Goal: Information Seeking & Learning: Check status

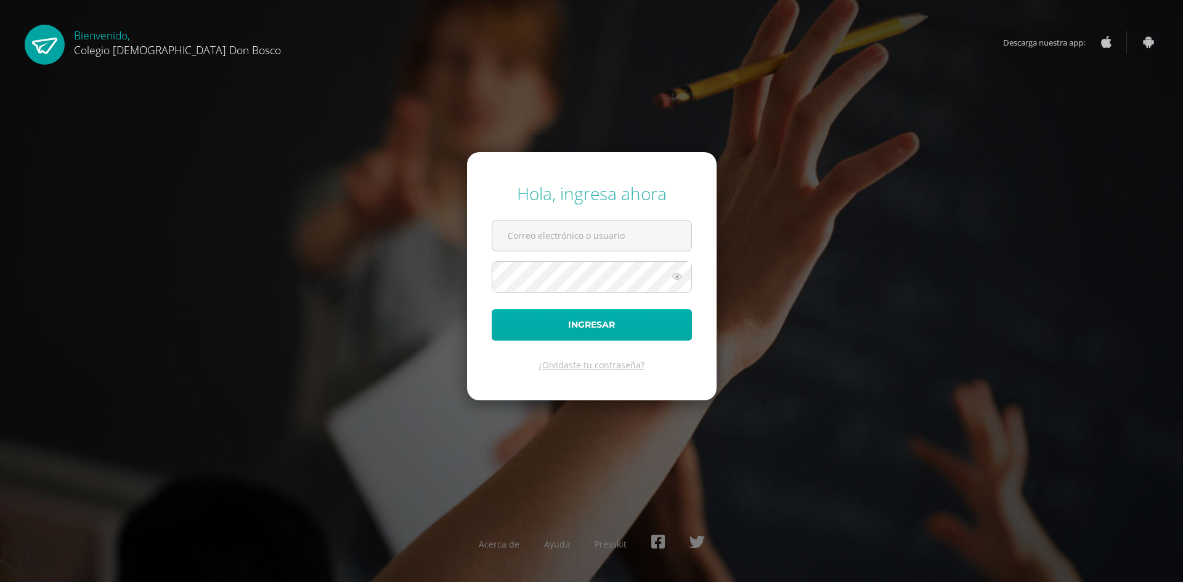
type input "elopezdb25@gmail.com"
click at [629, 317] on button "Ingresar" at bounding box center [592, 324] width 200 height 31
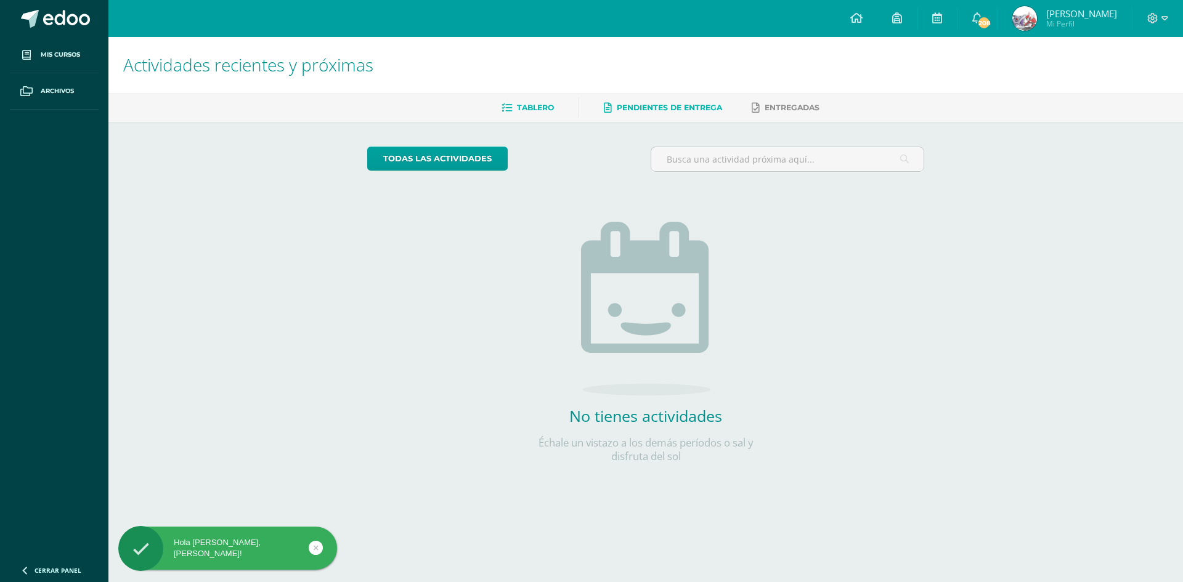
click at [652, 105] on span "Pendientes de entrega" at bounding box center [669, 107] width 105 height 9
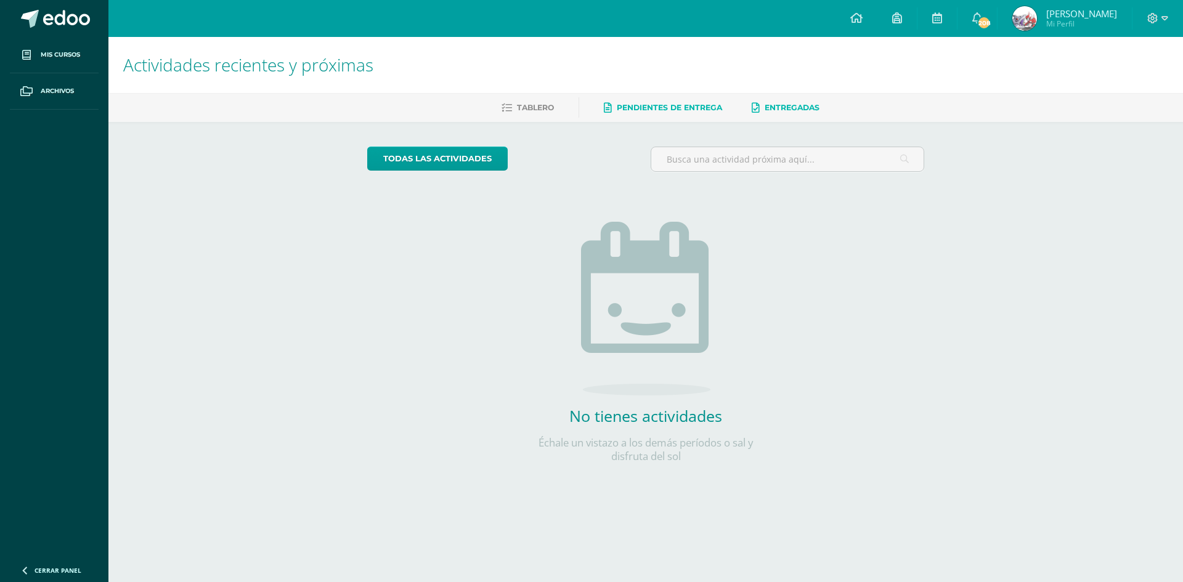
click at [796, 111] on span "Entregadas" at bounding box center [792, 107] width 55 height 9
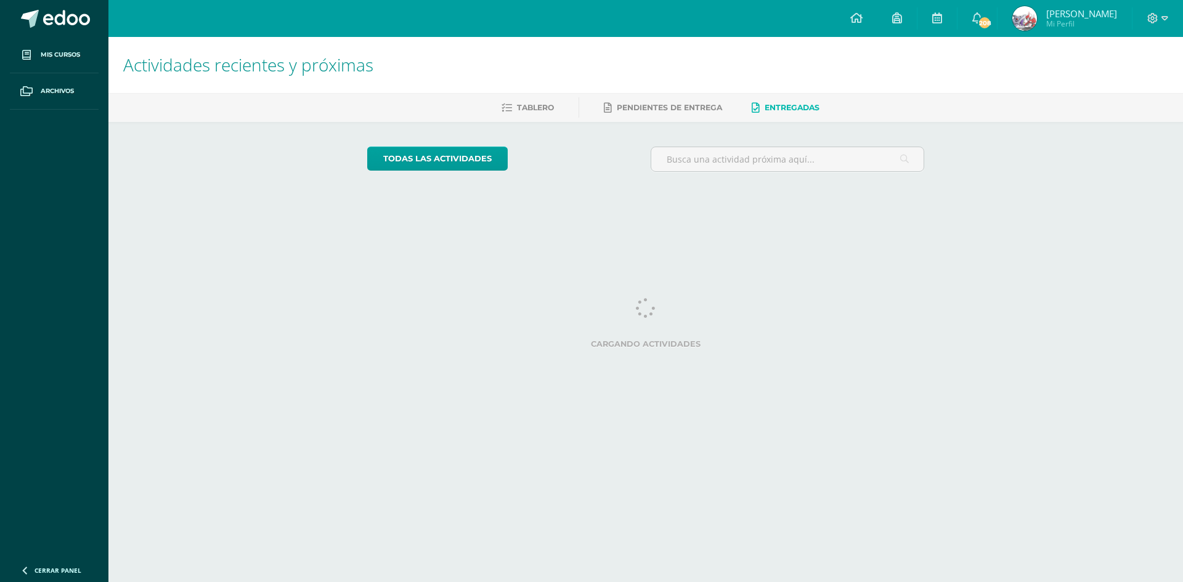
click at [973, 17] on icon at bounding box center [978, 17] width 10 height 11
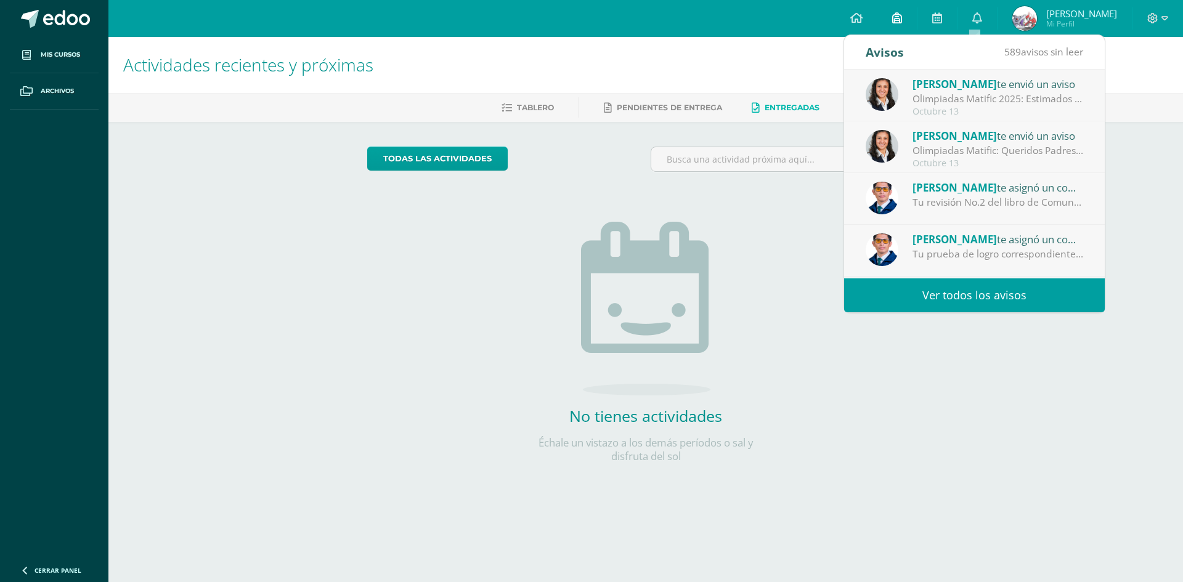
click at [894, 20] on icon at bounding box center [897, 17] width 10 height 11
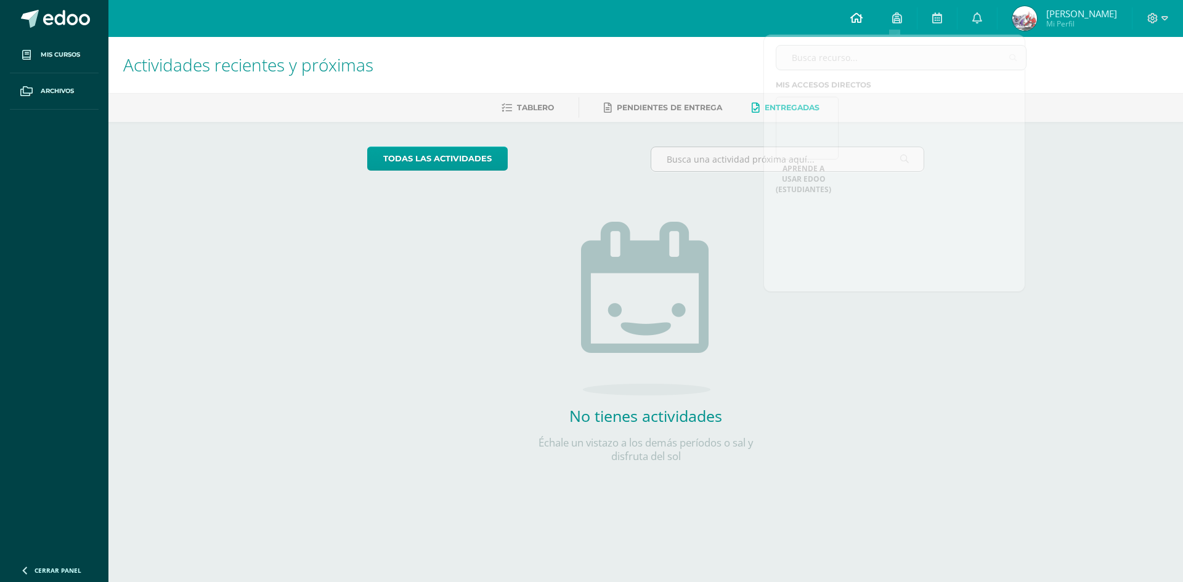
click at [851, 20] on icon at bounding box center [857, 17] width 12 height 11
click at [935, 18] on icon at bounding box center [937, 17] width 10 height 11
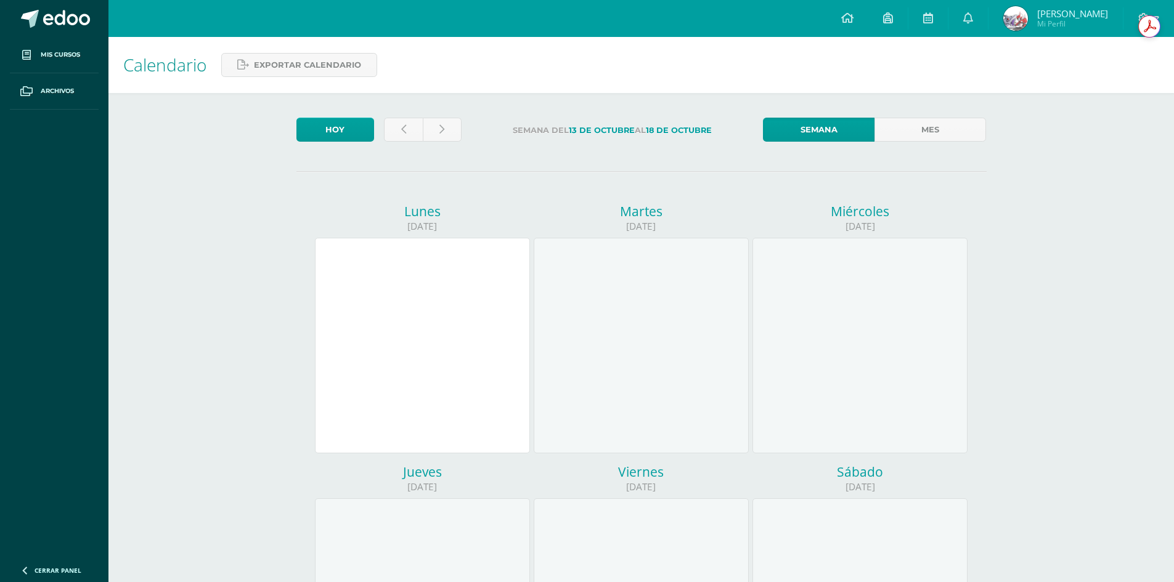
click at [1037, 23] on span "Mi Perfil" at bounding box center [1072, 23] width 71 height 10
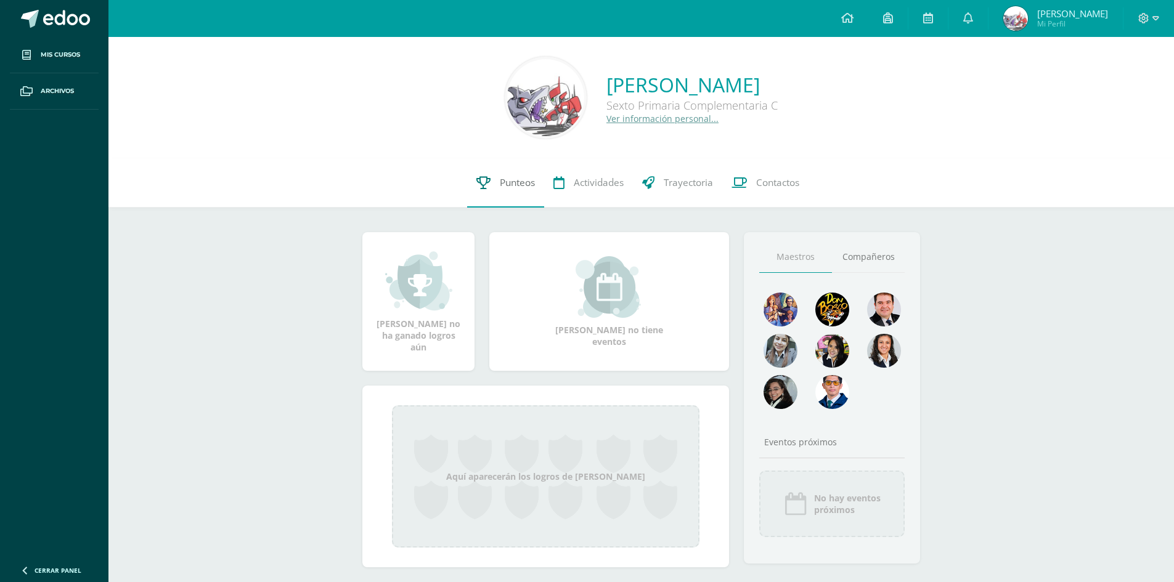
click at [514, 183] on span "Punteos" at bounding box center [517, 182] width 35 height 13
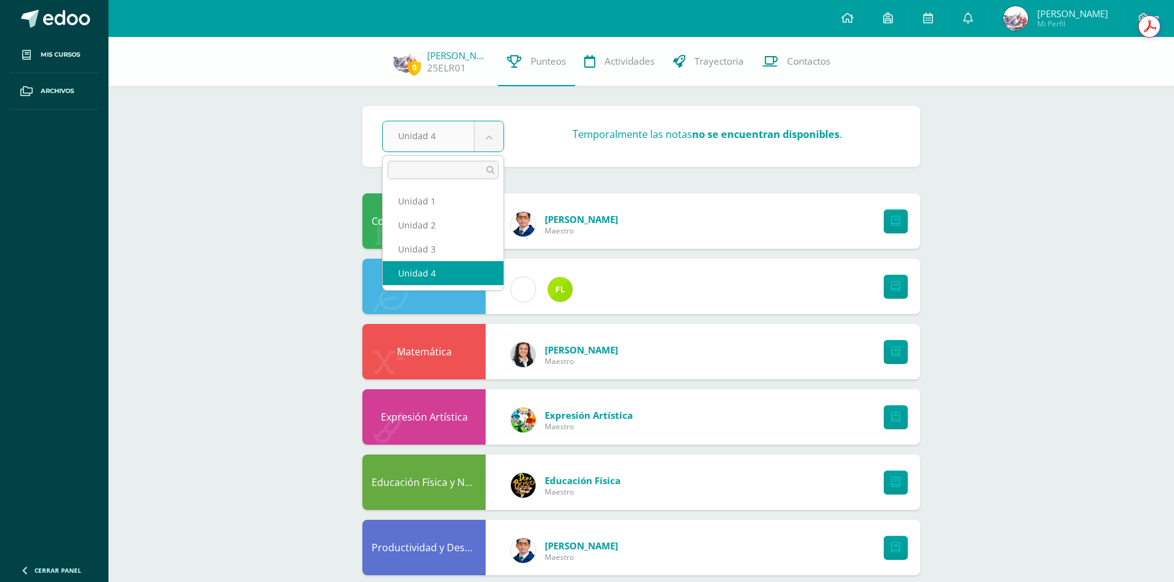
select select "Unidad 3"
select select "Unidad 2"
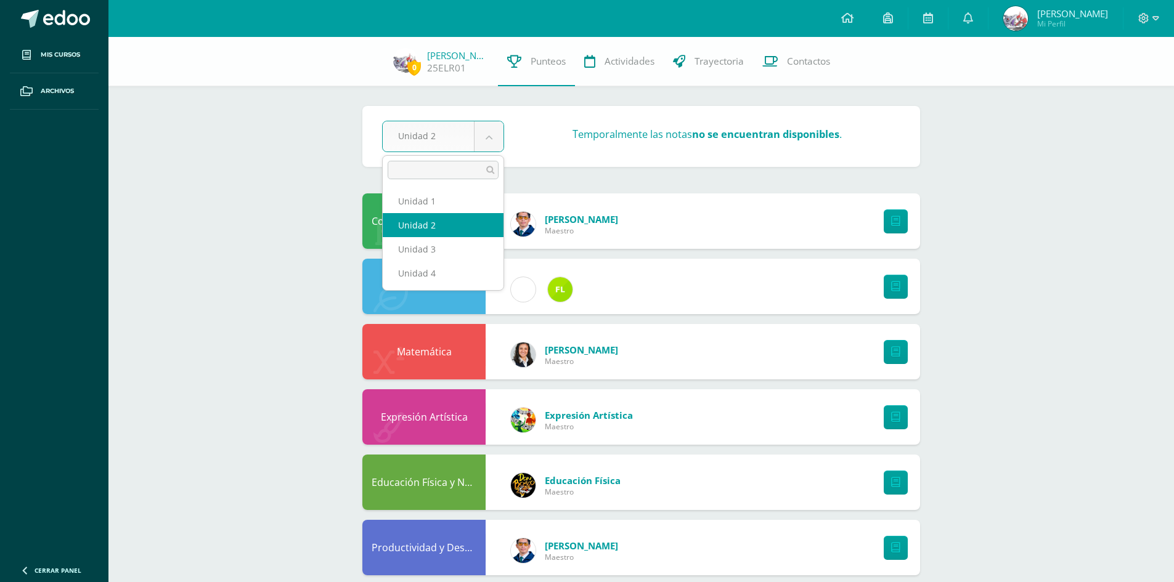
select select "Unidad 1"
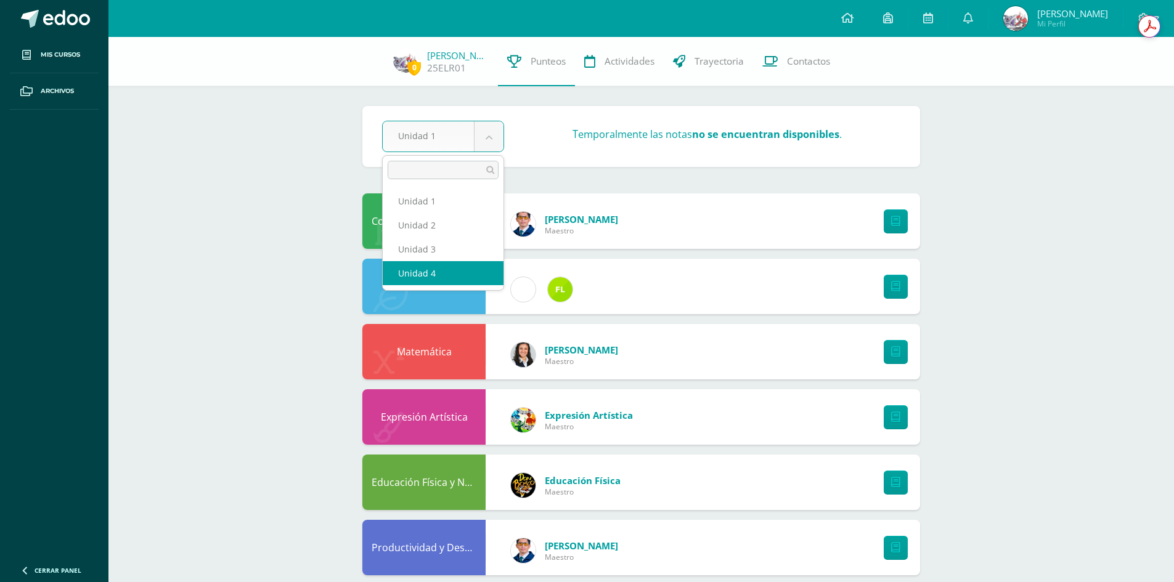
select select "Unidad 4"
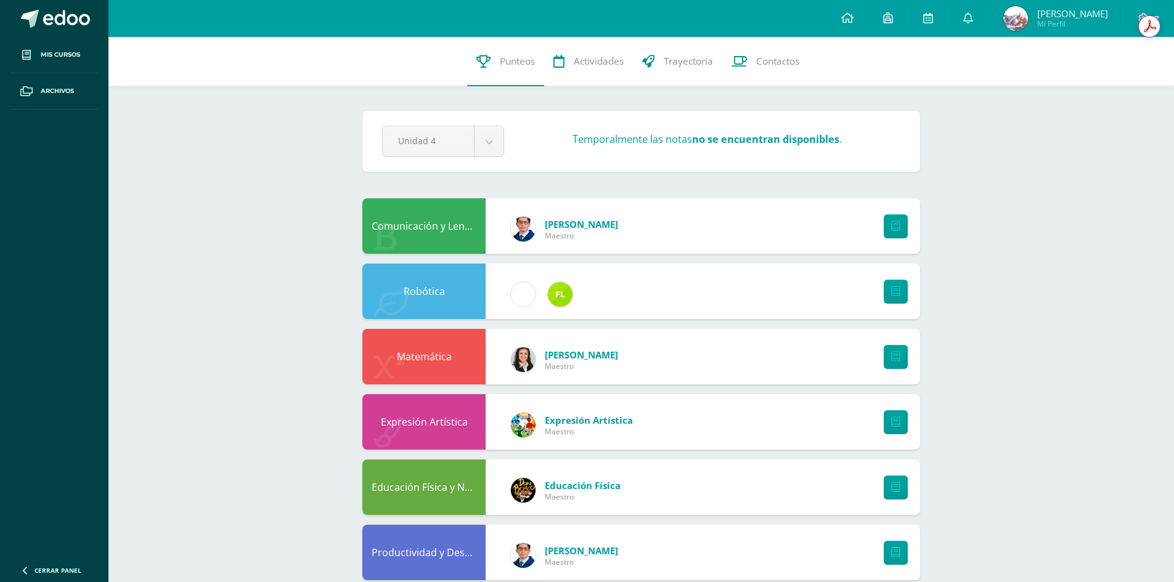
click at [732, 139] on strong "no se encuentran disponibles" at bounding box center [765, 140] width 147 height 14
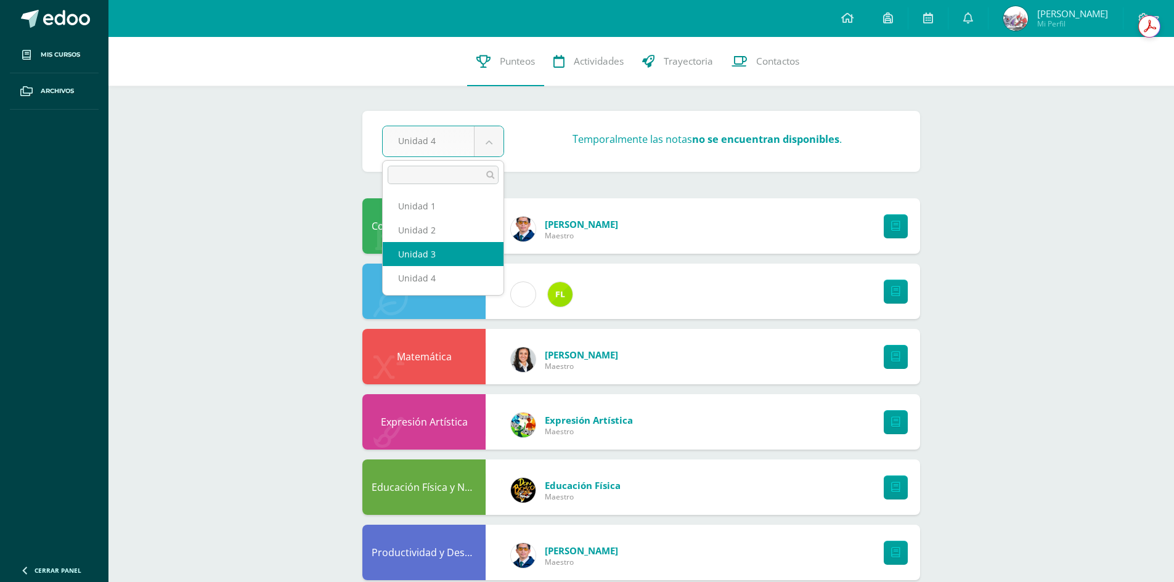
select select "Unidad 3"
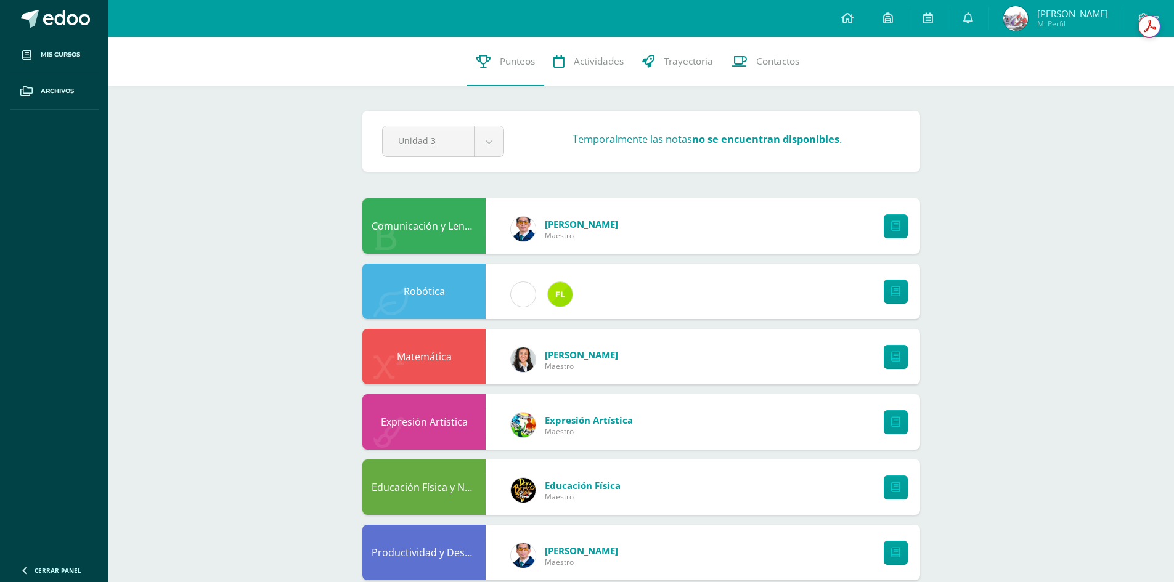
click at [695, 147] on div "Temporalmente las notas no se encuentran disponibles ." at bounding box center [707, 142] width 396 height 18
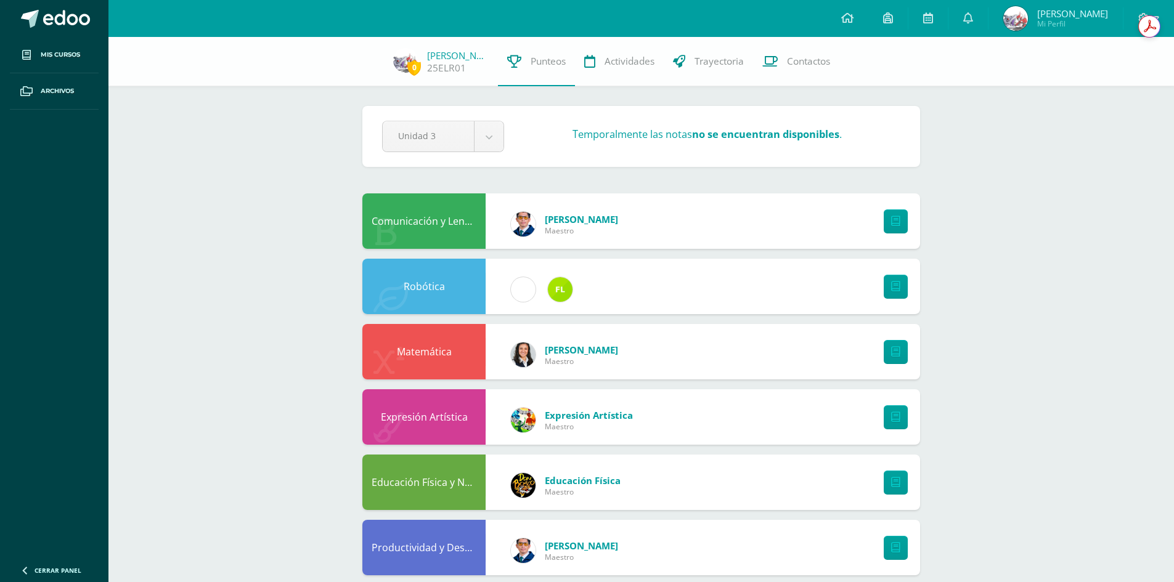
click at [1079, 14] on span "[PERSON_NAME]" at bounding box center [1072, 13] width 71 height 12
click at [1041, 28] on span "Mi Perfil" at bounding box center [1072, 23] width 71 height 10
click at [1040, 25] on span "Mi Perfil" at bounding box center [1072, 23] width 71 height 10
click at [1003, 22] on img at bounding box center [1015, 18] width 25 height 25
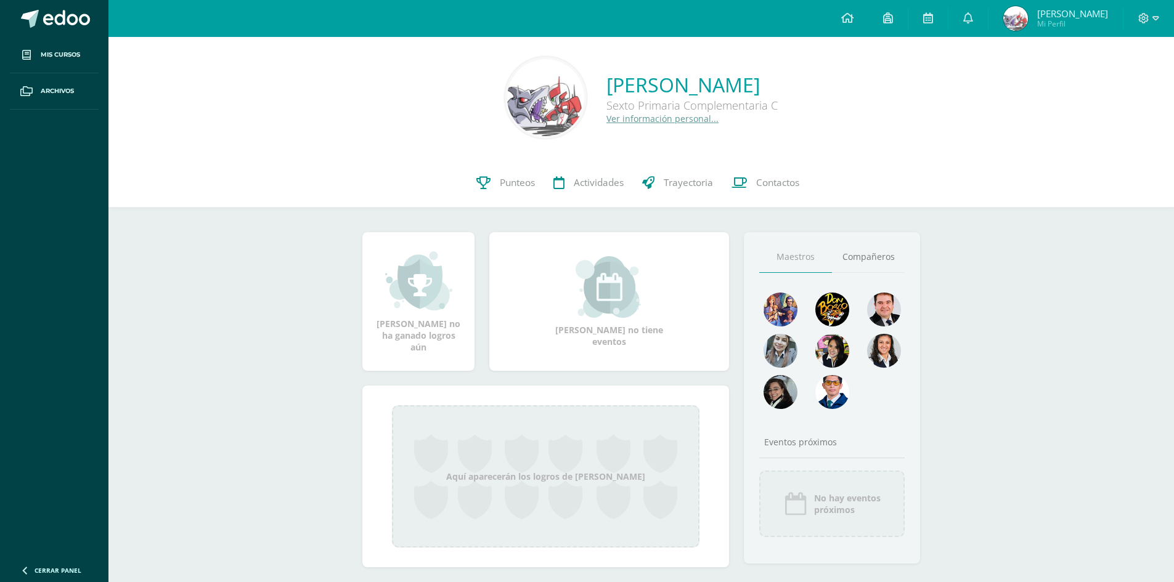
click at [1064, 17] on span "[PERSON_NAME]" at bounding box center [1072, 13] width 71 height 12
click at [1147, 14] on icon at bounding box center [1143, 18] width 11 height 11
click at [1141, 17] on icon at bounding box center [1143, 18] width 11 height 11
click at [1058, 16] on span "Evelyn Rosemarie" at bounding box center [1072, 13] width 71 height 12
click at [1148, 19] on icon at bounding box center [1144, 18] width 10 height 10
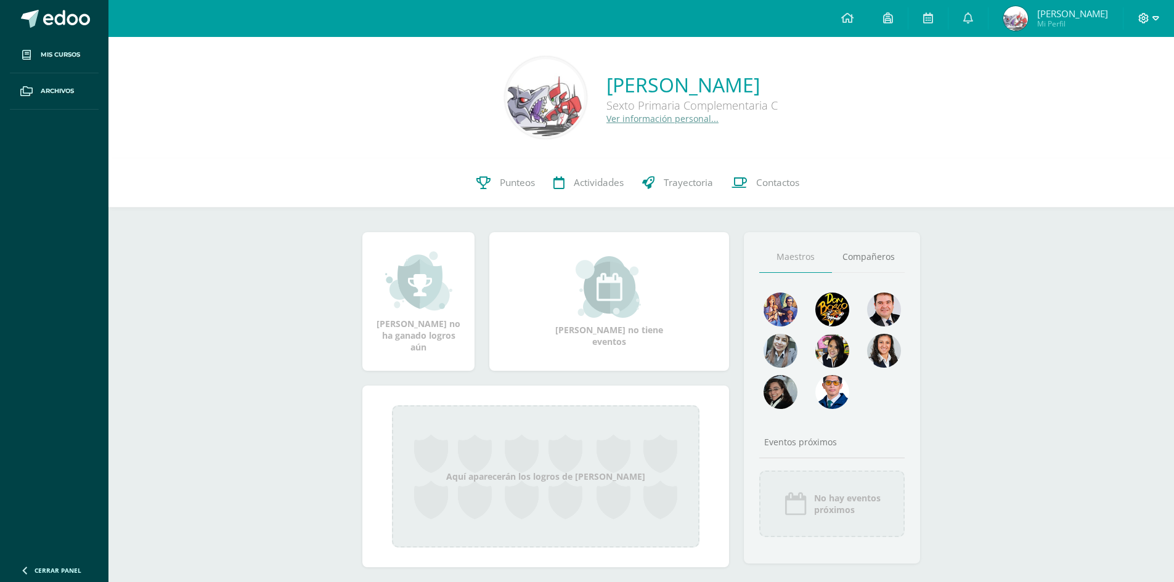
click at [1148, 25] on span at bounding box center [1148, 19] width 21 height 14
click at [1119, 83] on span "Cerrar sesión" at bounding box center [1116, 84] width 55 height 12
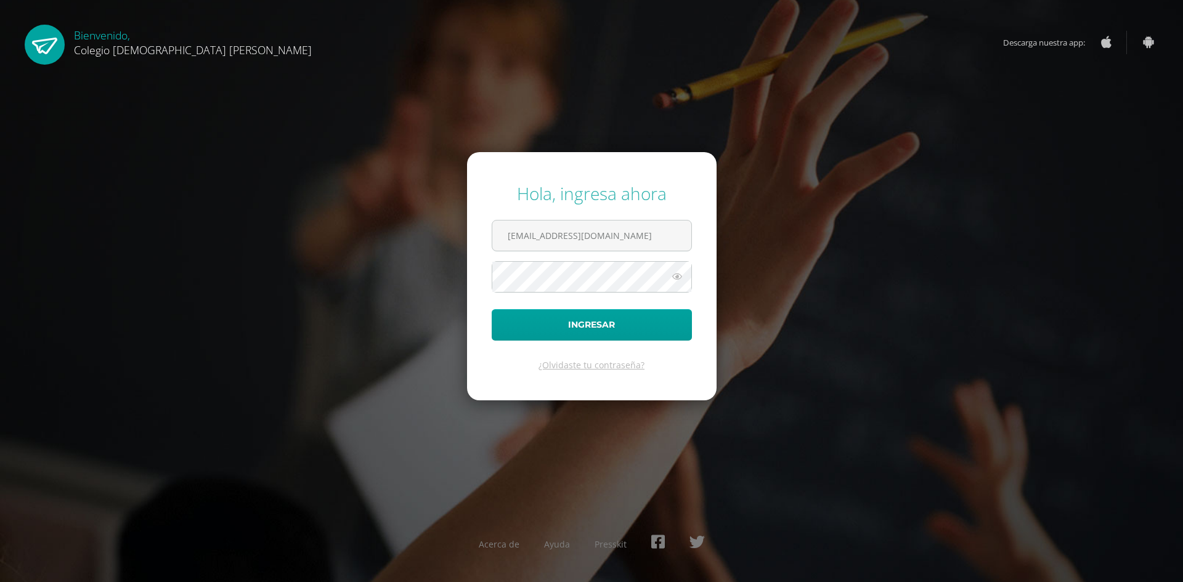
click at [572, 219] on form "Hola, ingresa ahora [EMAIL_ADDRESS][DOMAIN_NAME] Ingresar ¿Olvidaste tu contras…" at bounding box center [592, 276] width 250 height 248
click at [602, 240] on input "[EMAIL_ADDRESS][DOMAIN_NAME]" at bounding box center [591, 236] width 199 height 30
type input "[EMAIL_ADDRESS][DOMAIN_NAME]"
click at [616, 333] on button "Ingresar" at bounding box center [592, 324] width 200 height 31
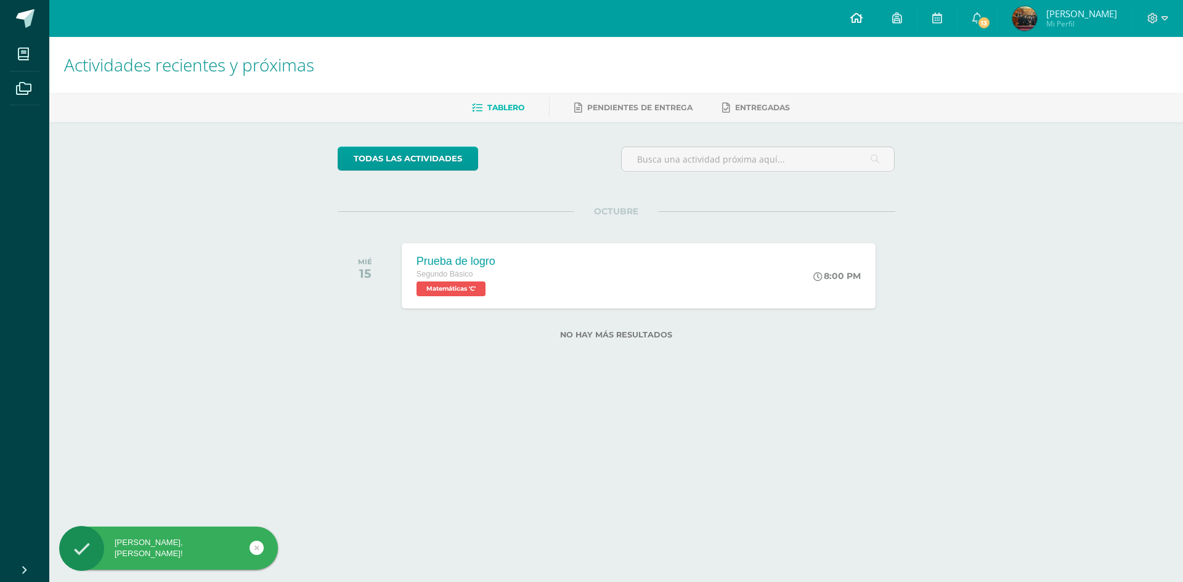
click at [846, 16] on link at bounding box center [857, 18] width 42 height 37
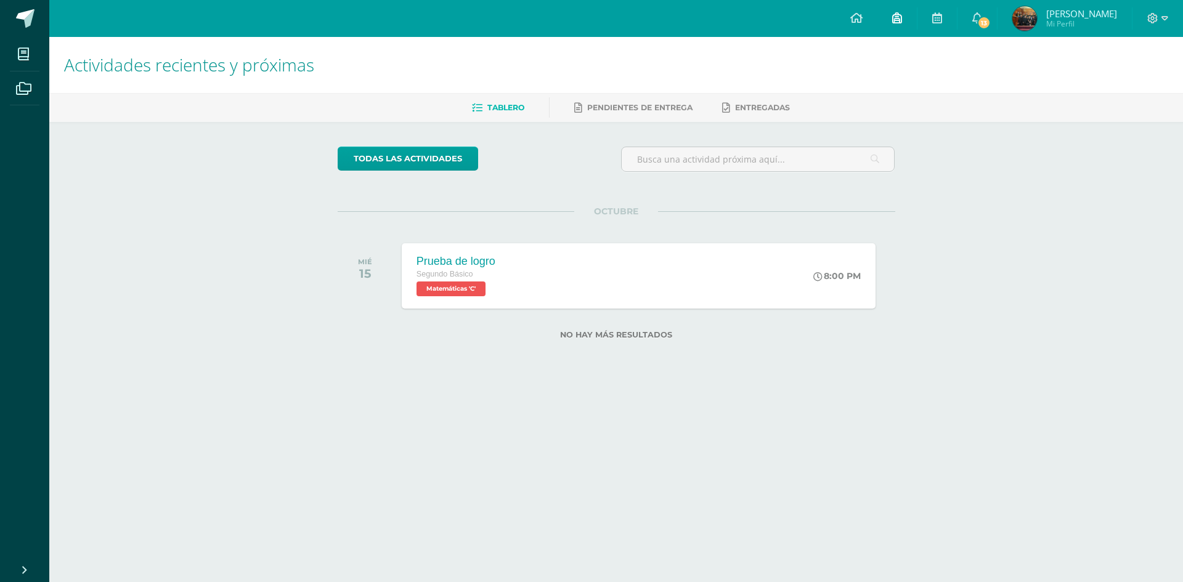
click at [893, 23] on icon at bounding box center [897, 17] width 10 height 11
click at [932, 23] on span at bounding box center [937, 19] width 10 height 14
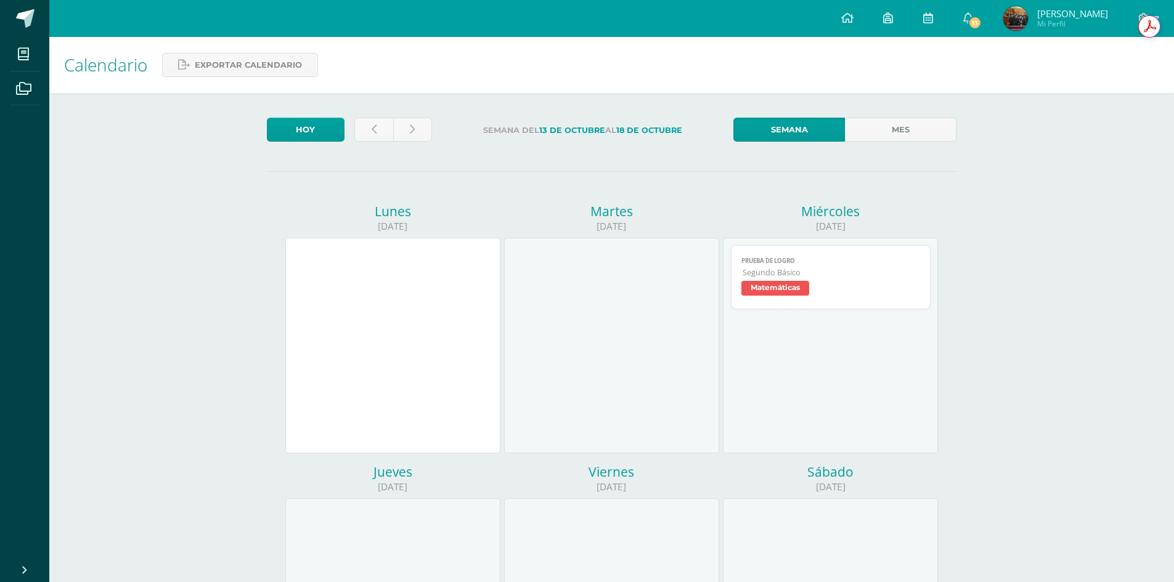
click at [982, 23] on link "13" at bounding box center [968, 18] width 39 height 37
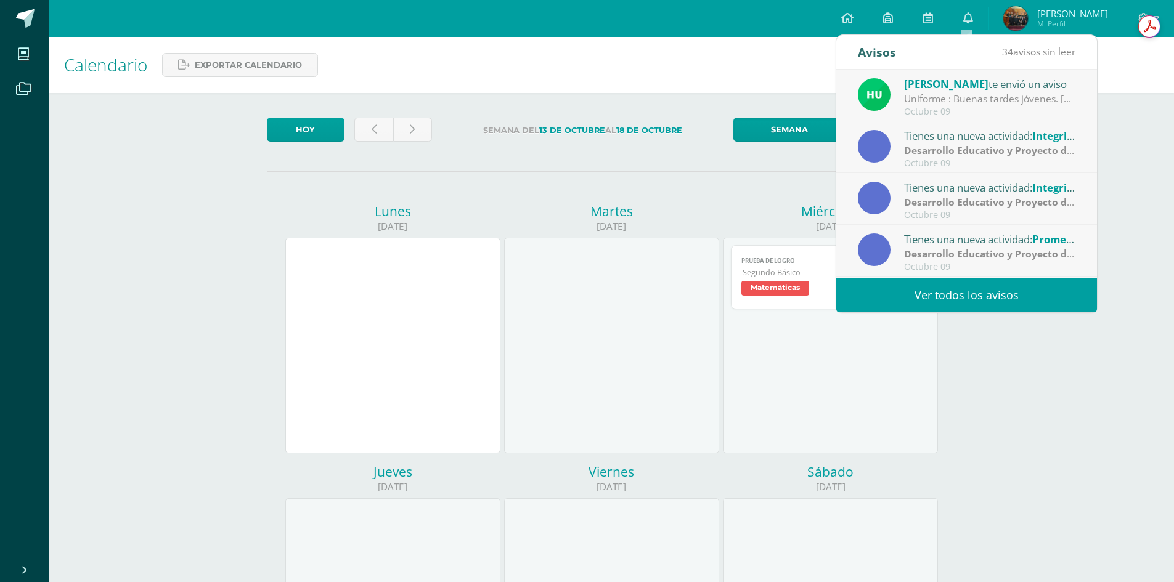
click at [1034, 20] on span "[PERSON_NAME] Mi Perfil" at bounding box center [1056, 18] width 110 height 25
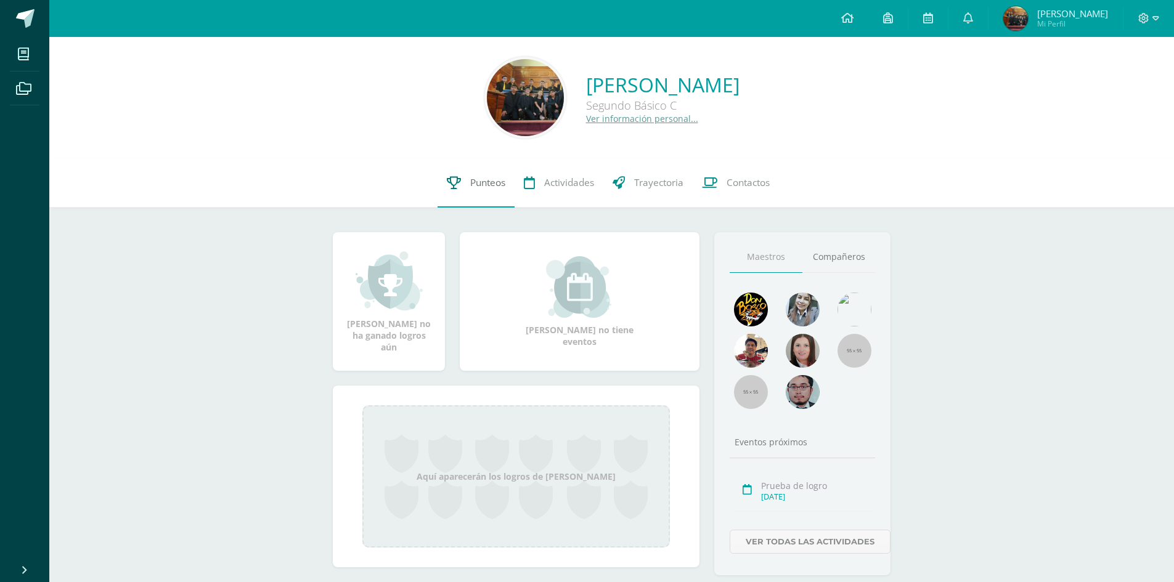
click at [464, 194] on link "Punteos" at bounding box center [476, 182] width 77 height 49
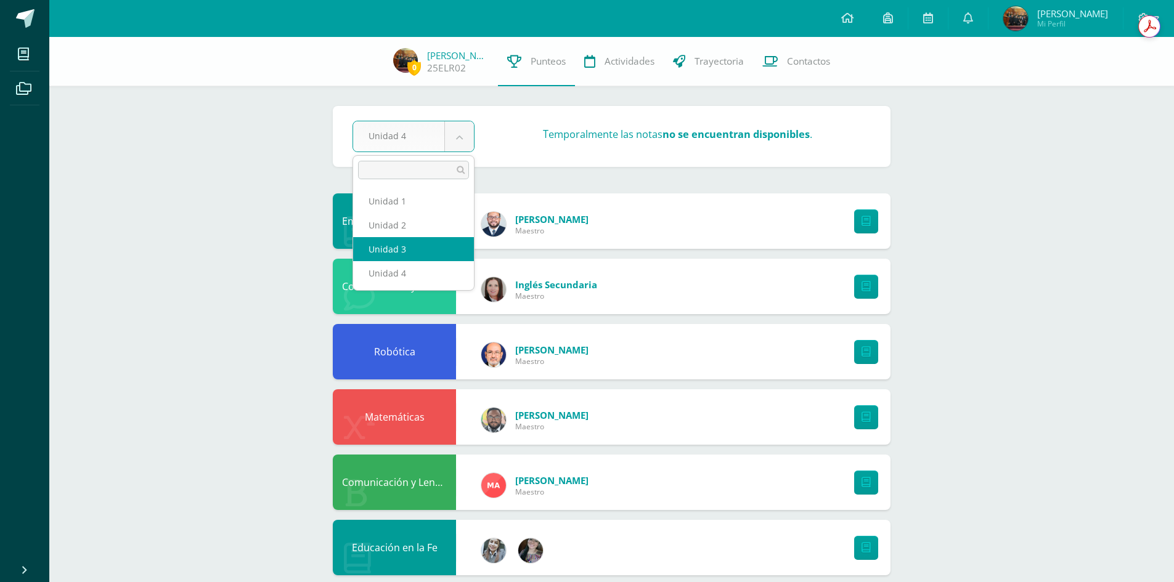
select select "Unidad 3"
select select "Unidad 2"
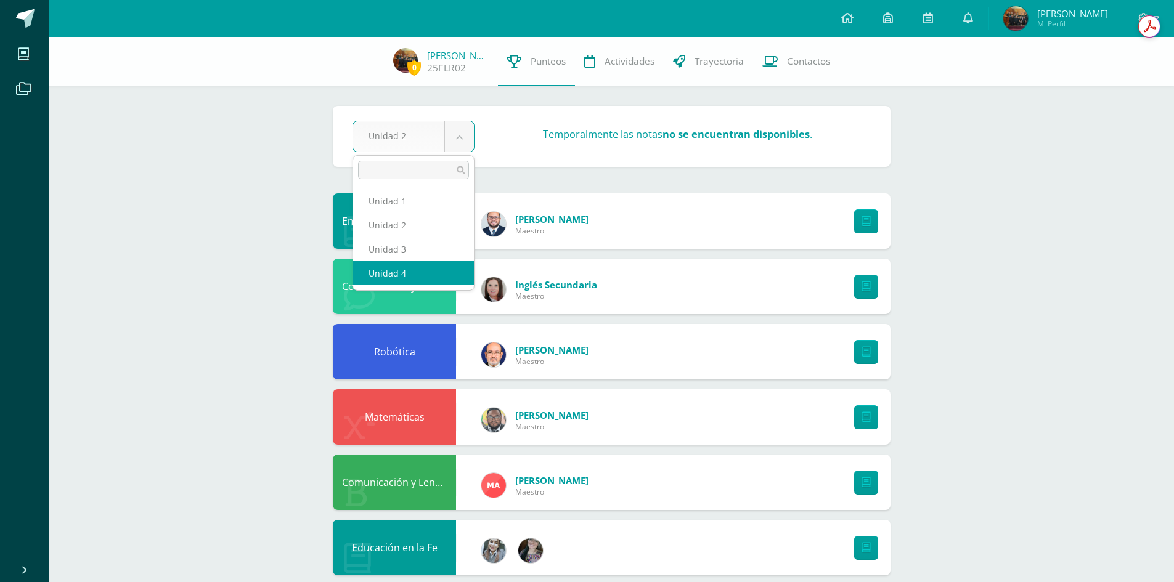
select select "Unidad 4"
